Goal: Transaction & Acquisition: Purchase product/service

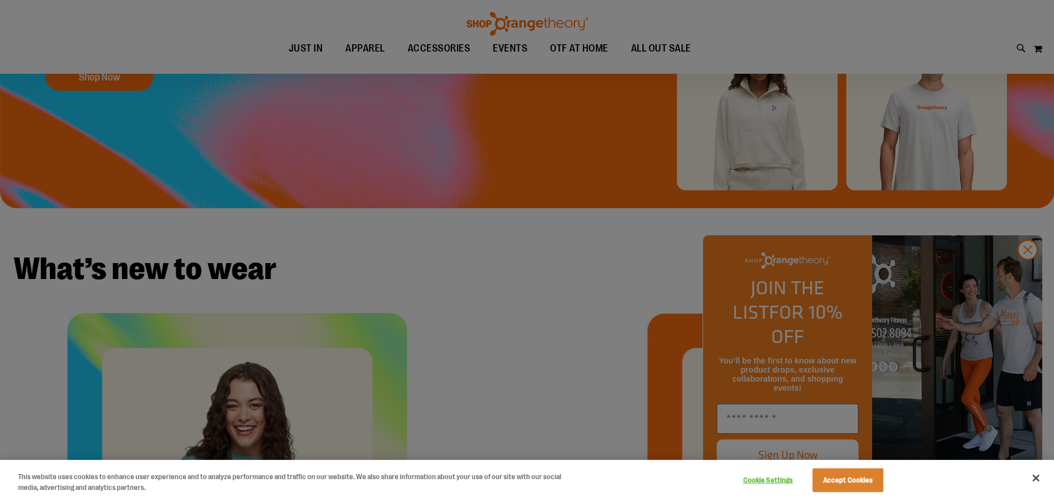
scroll to position [340, 0]
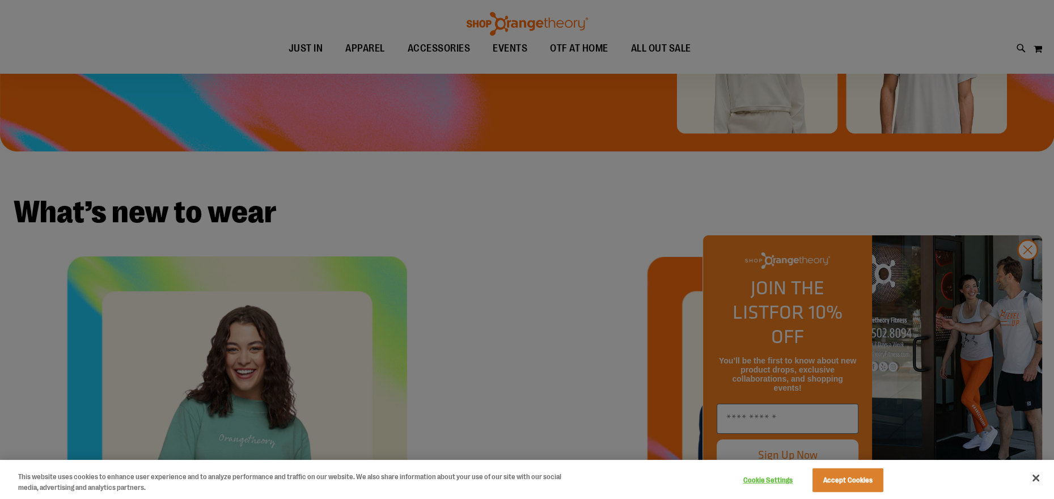
click at [1023, 271] on div at bounding box center [527, 249] width 1054 height 499
click at [1025, 273] on div at bounding box center [527, 249] width 1054 height 499
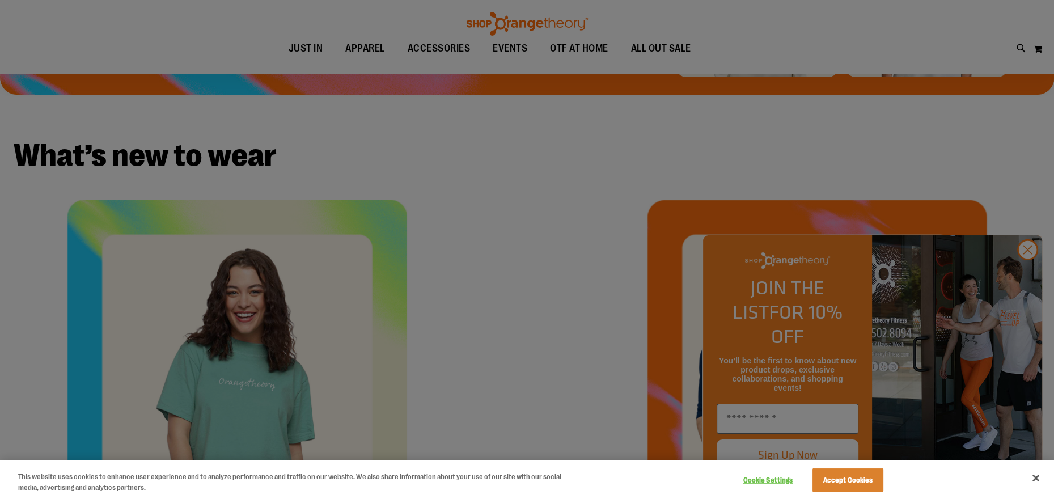
scroll to position [453, 0]
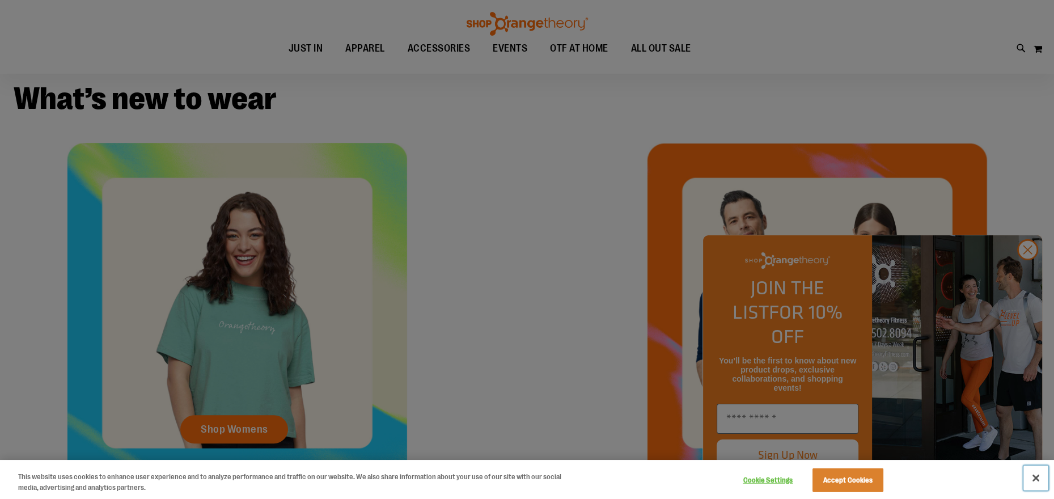
click at [1034, 479] on button "Close" at bounding box center [1035, 477] width 25 height 25
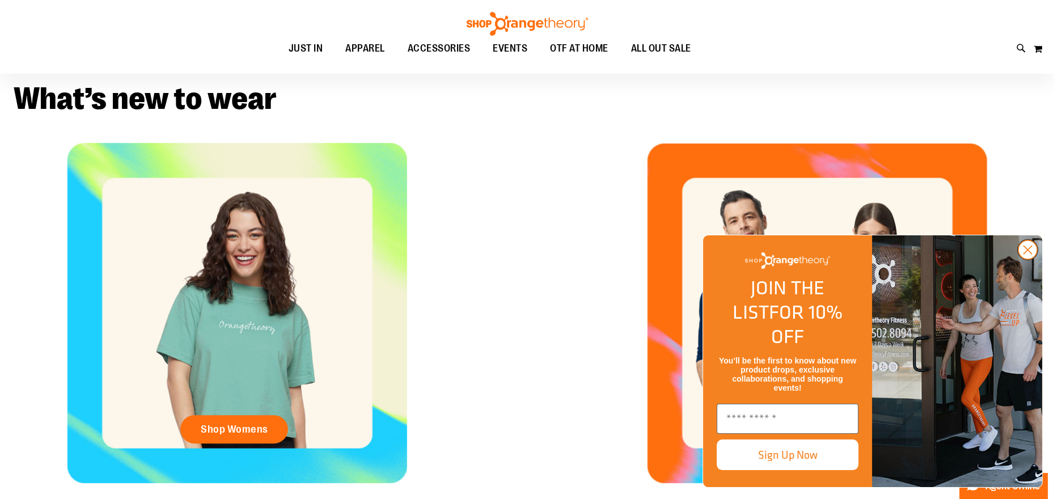
click at [1017, 260] on icon "Close dialog" at bounding box center [1027, 250] width 20 height 20
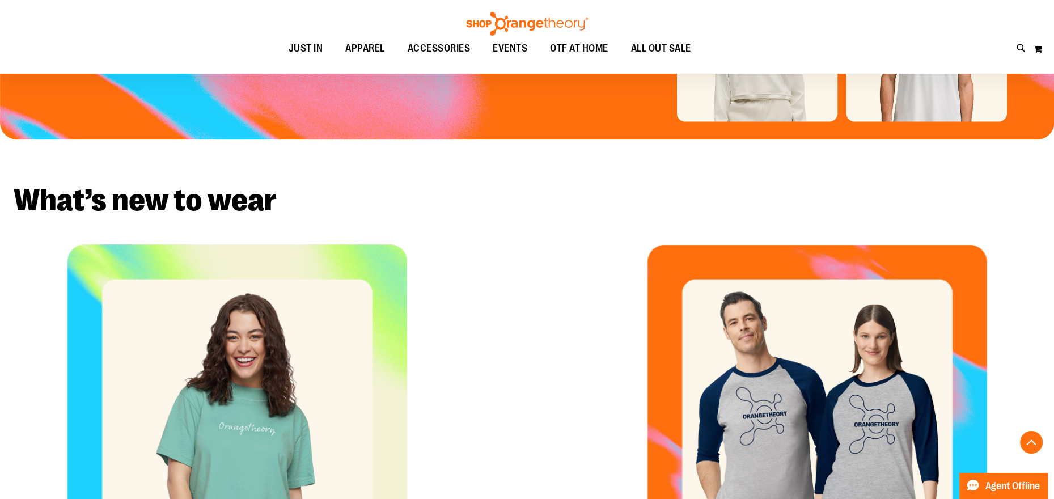
scroll to position [181, 0]
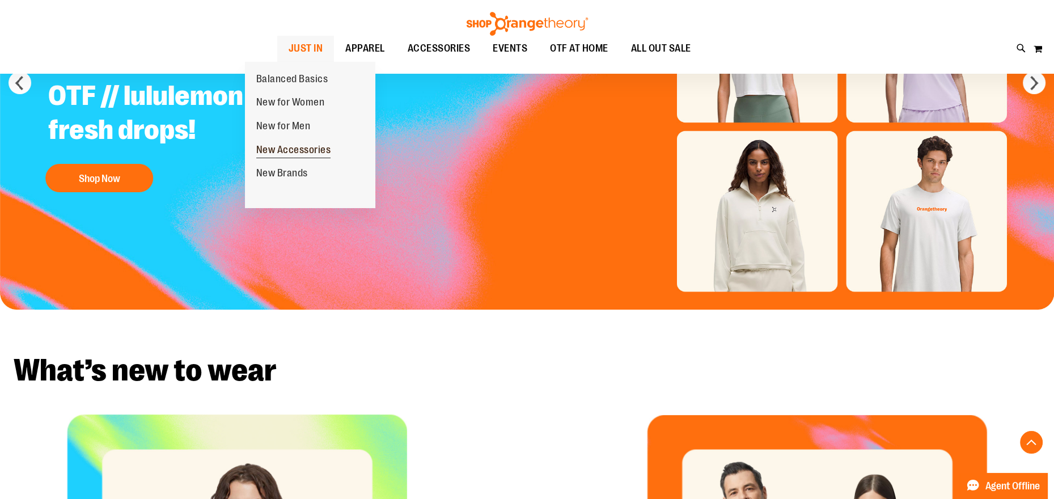
click at [288, 154] on span "New Accessories" at bounding box center [293, 151] width 75 height 14
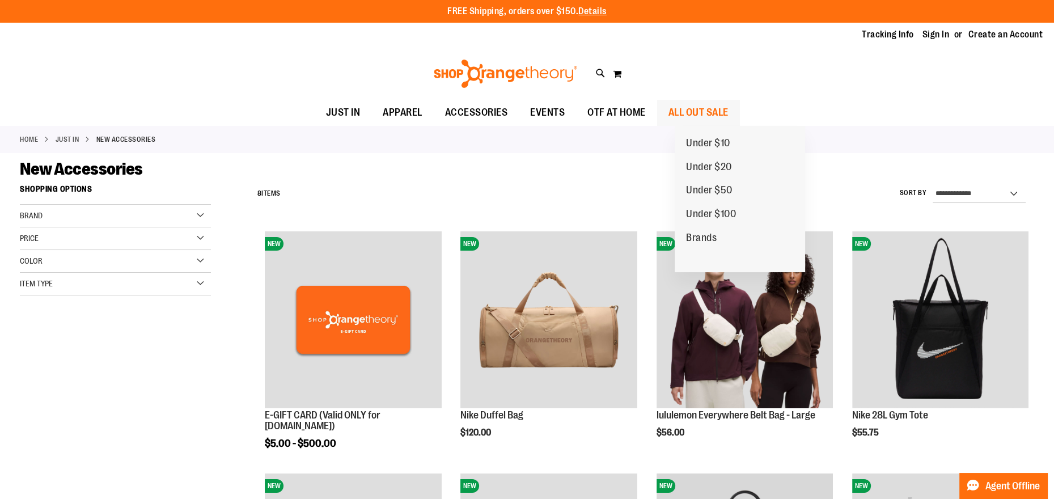
click at [714, 111] on span "ALL OUT SALE" at bounding box center [698, 113] width 60 height 26
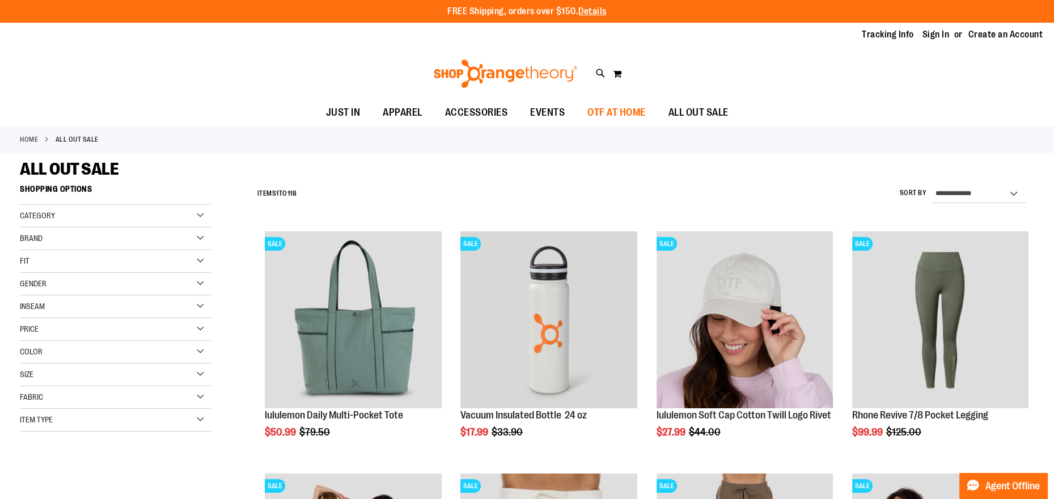
click at [629, 113] on span "OTF AT HOME" at bounding box center [616, 113] width 58 height 26
